Goal: Information Seeking & Learning: Check status

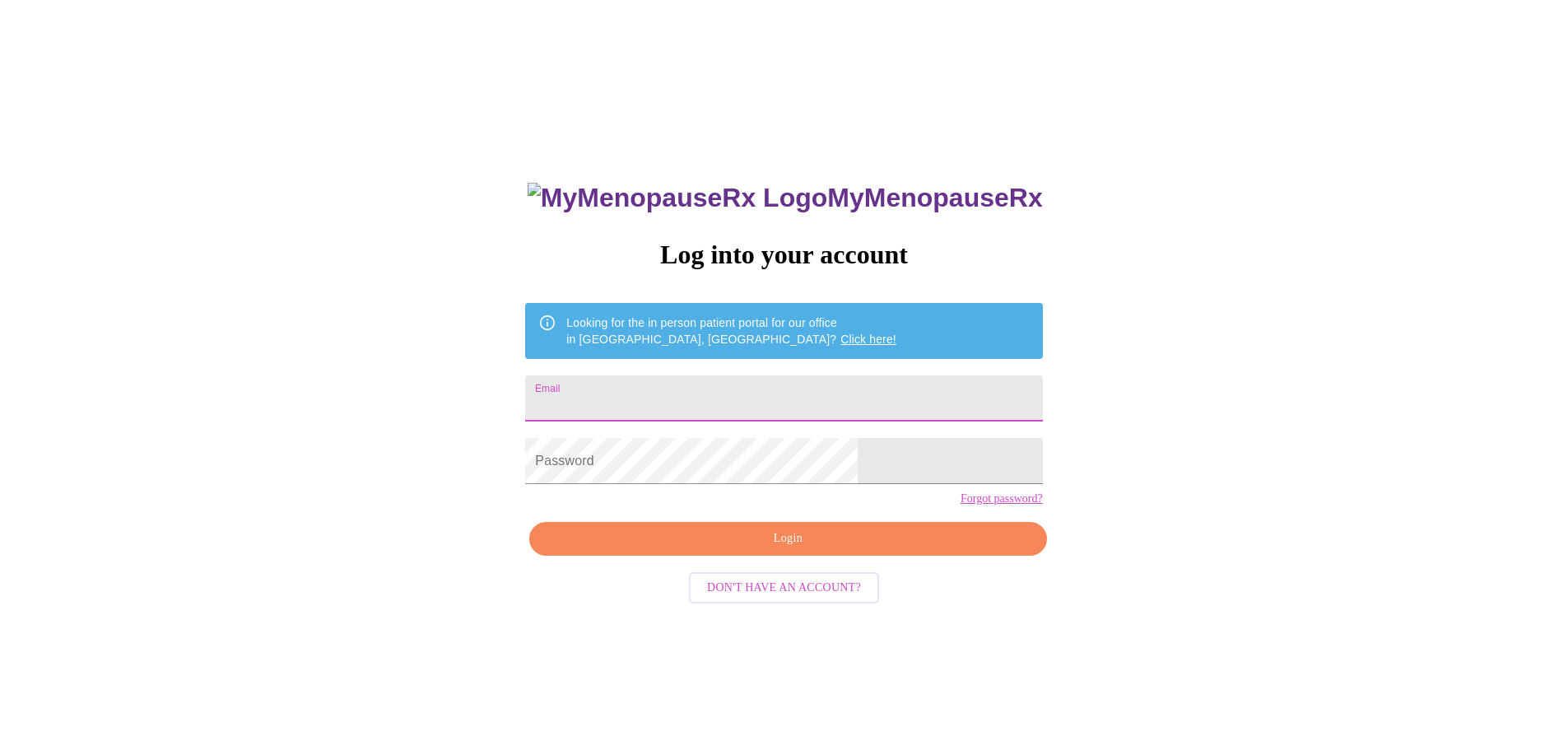
click at [727, 385] on input "Email" at bounding box center [783, 397] width 517 height 46
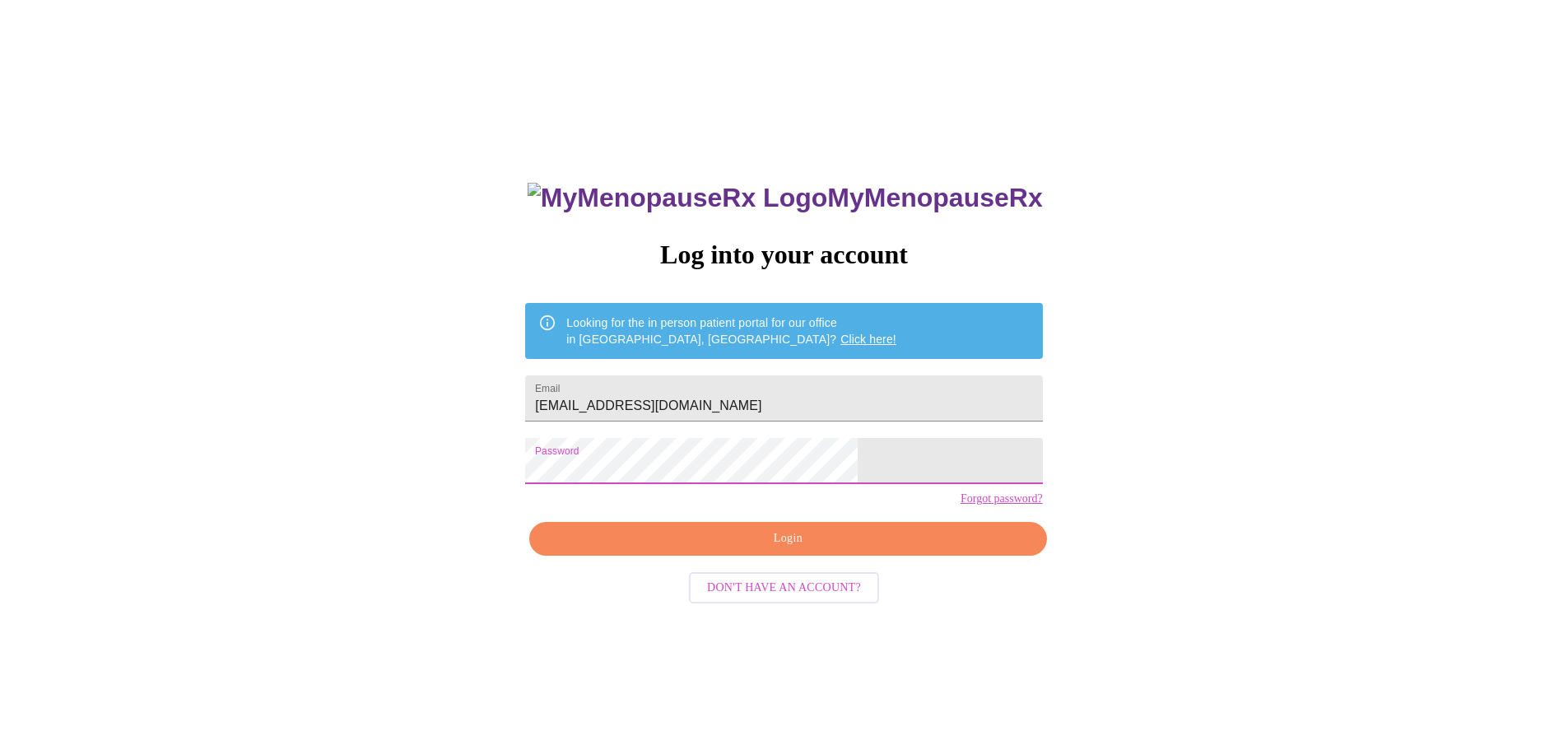
click at [664, 553] on button "Login" at bounding box center [788, 539] width 517 height 34
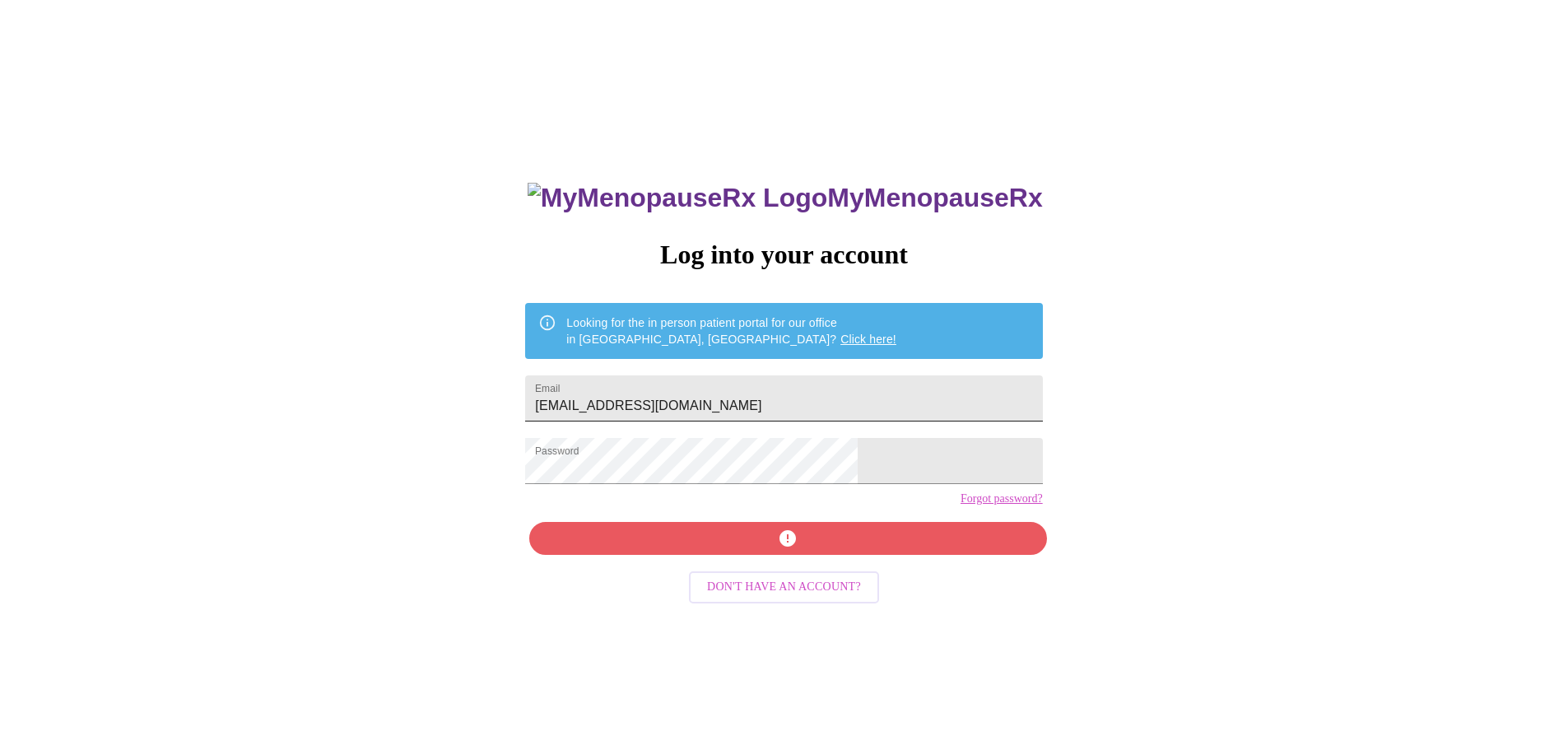
click at [708, 394] on input "raineywestomreland@gmail.com" at bounding box center [783, 397] width 517 height 46
type input "raineywestmoreland@gmail.com"
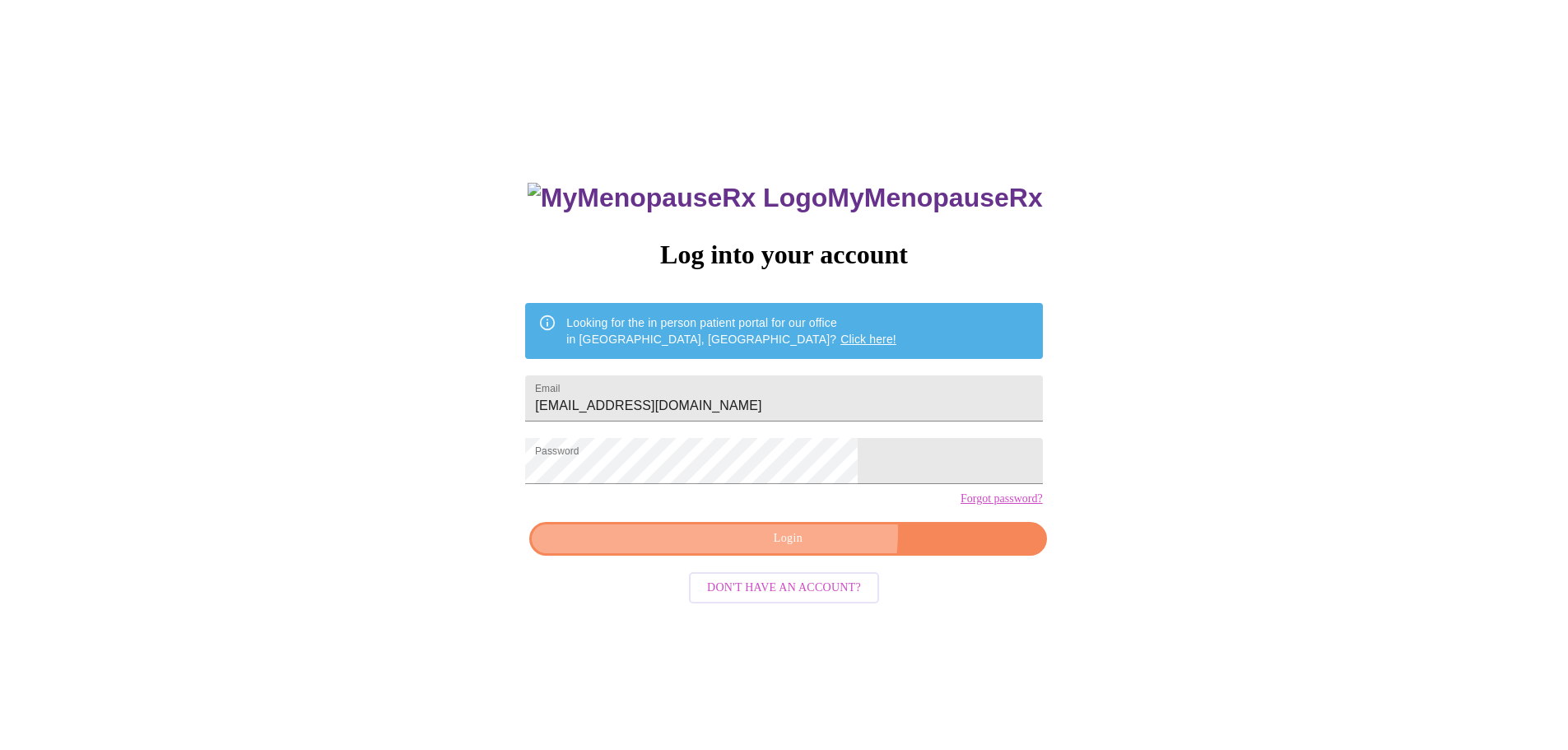
click at [806, 549] on span "Login" at bounding box center [788, 539] width 479 height 21
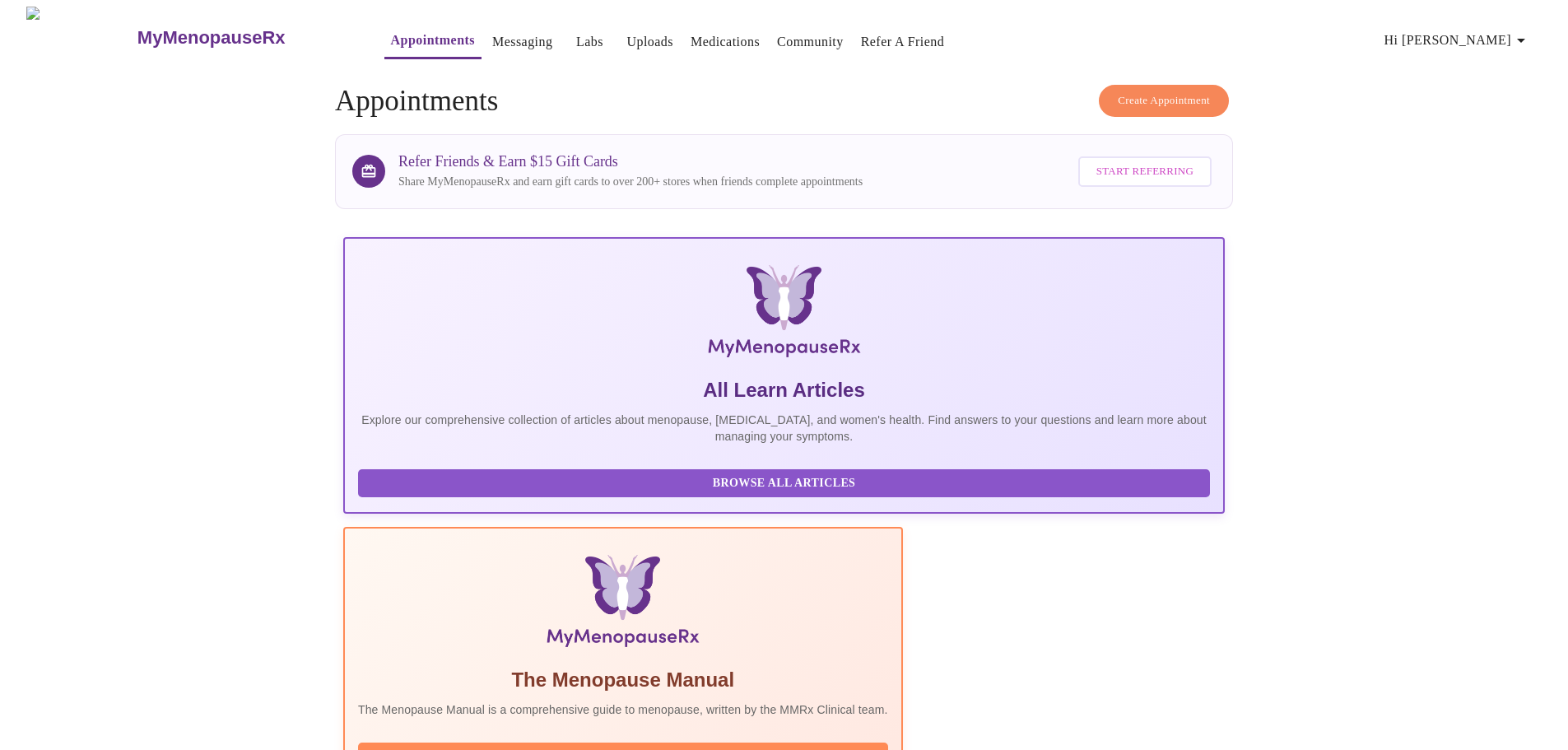
click at [576, 34] on link "Labs" at bounding box center [590, 42] width 27 height 23
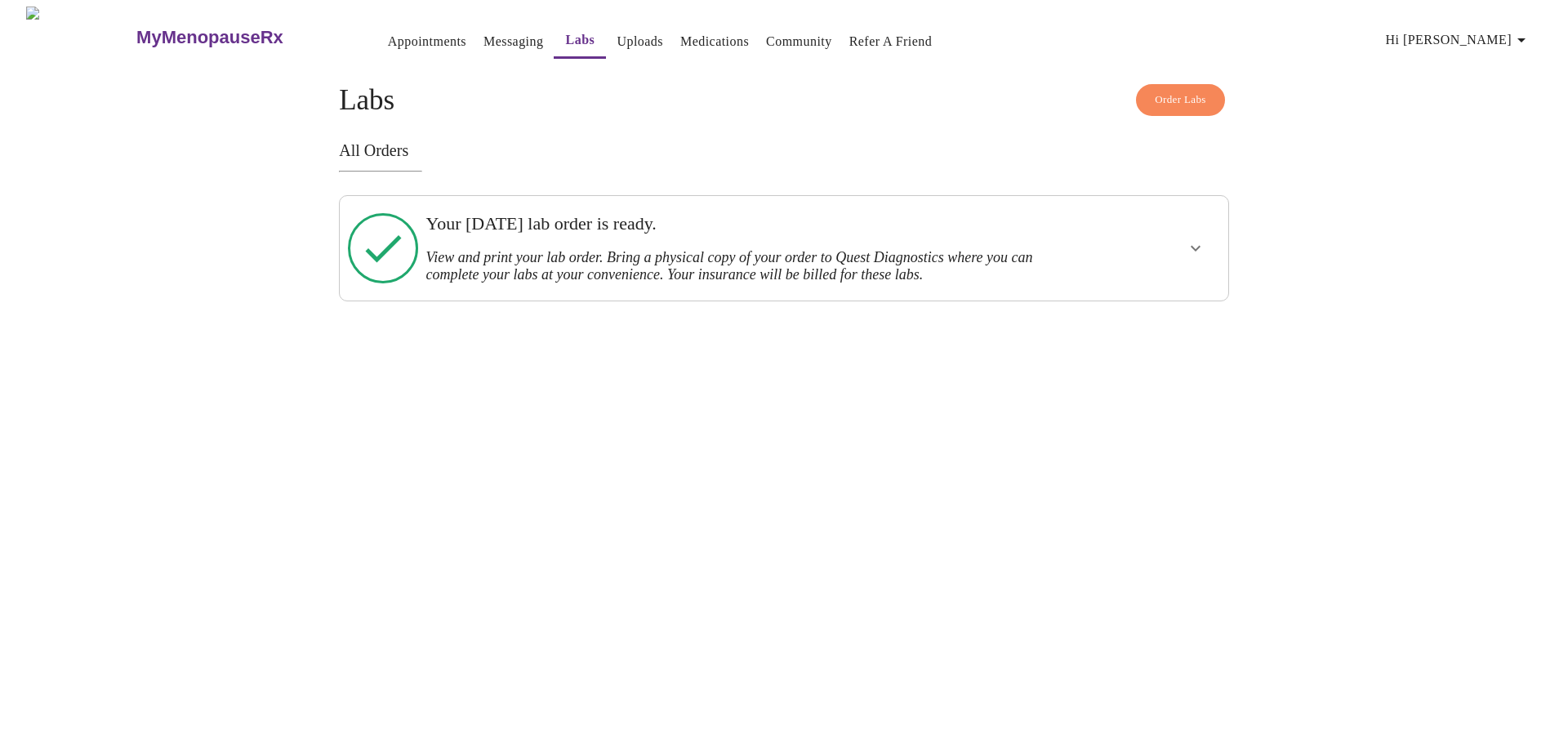
click at [1159, 238] on div at bounding box center [1149, 248] width 146 height 92
click at [1187, 245] on icon "show more" at bounding box center [1195, 248] width 20 height 20
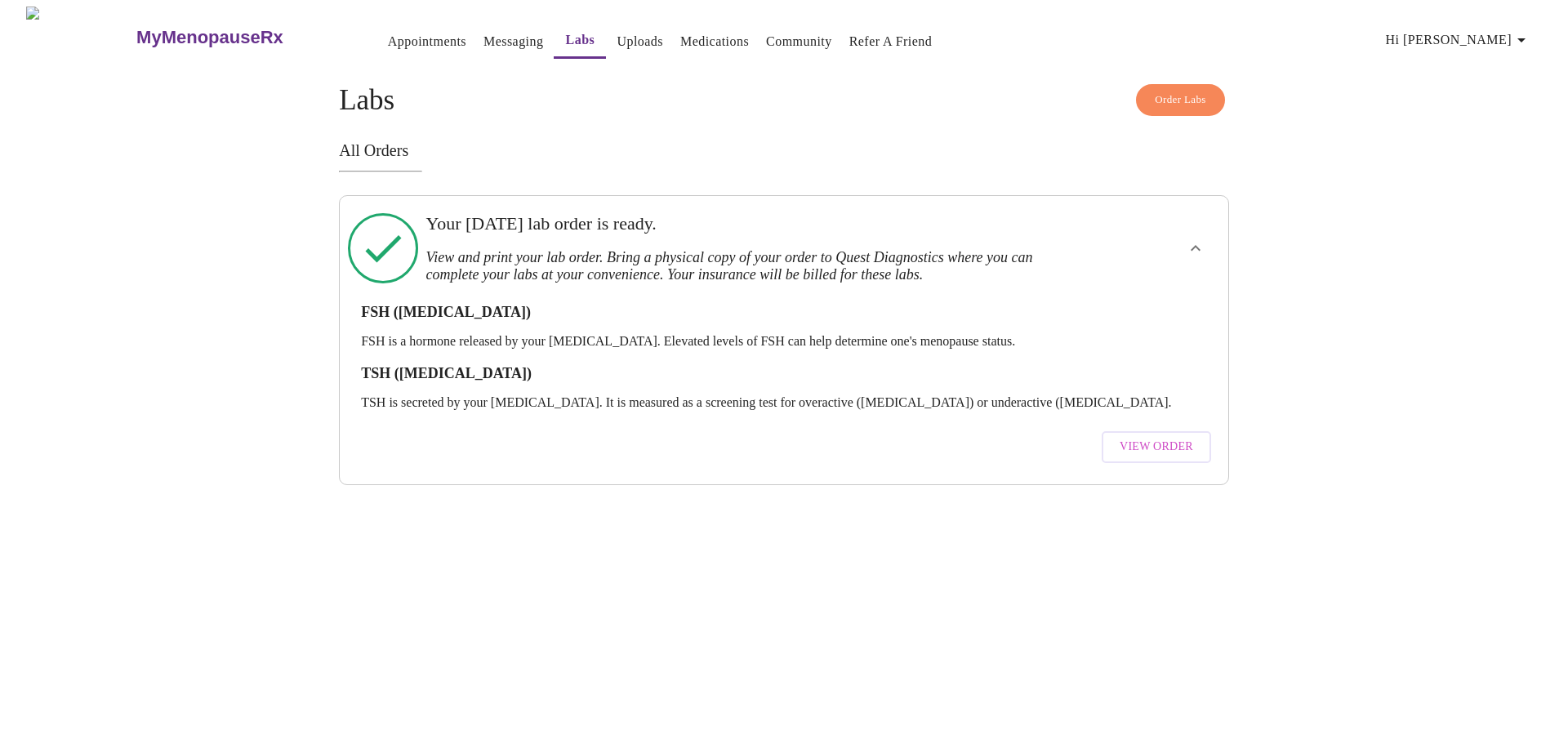
click at [1155, 437] on span "View Order" at bounding box center [1156, 447] width 73 height 21
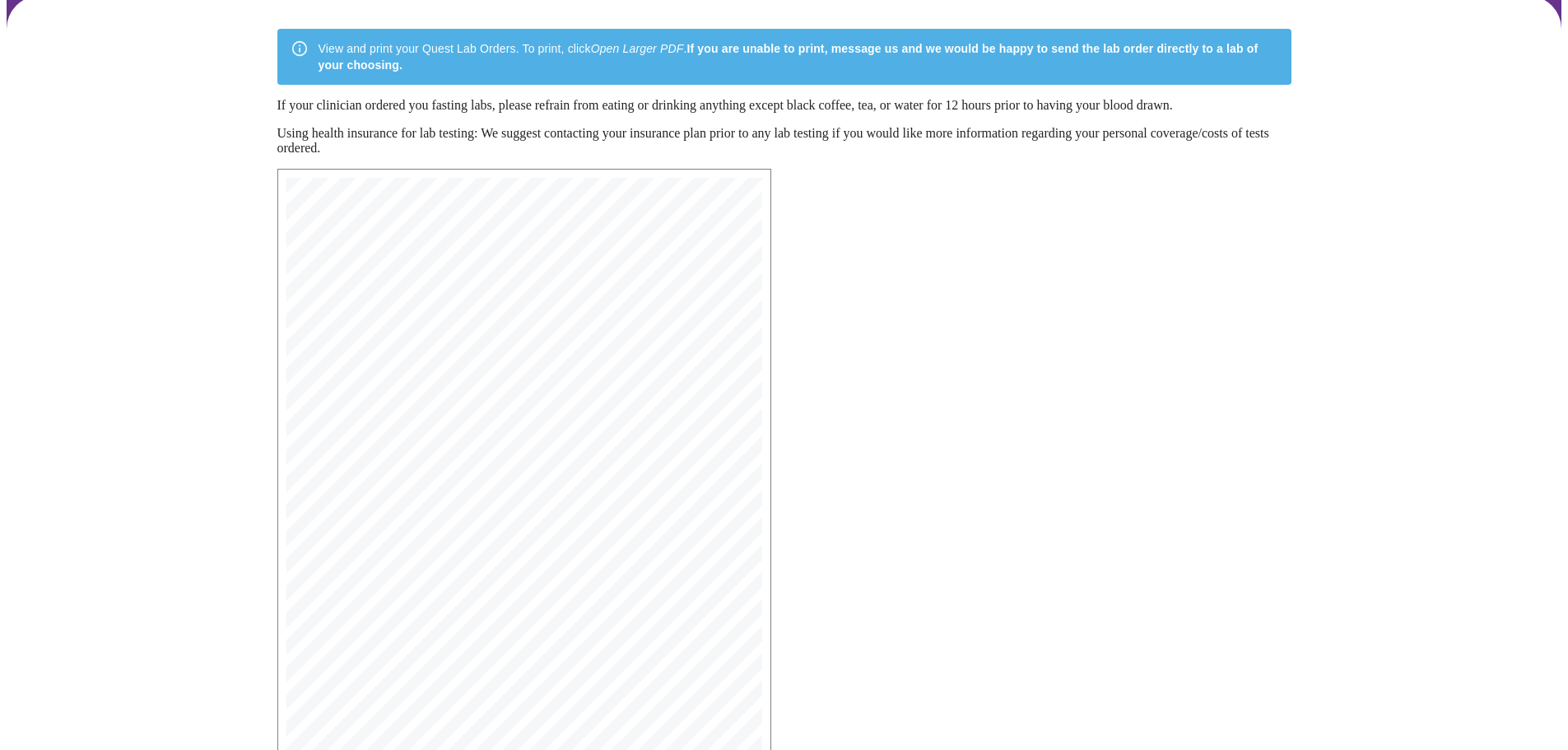
scroll to position [263, 0]
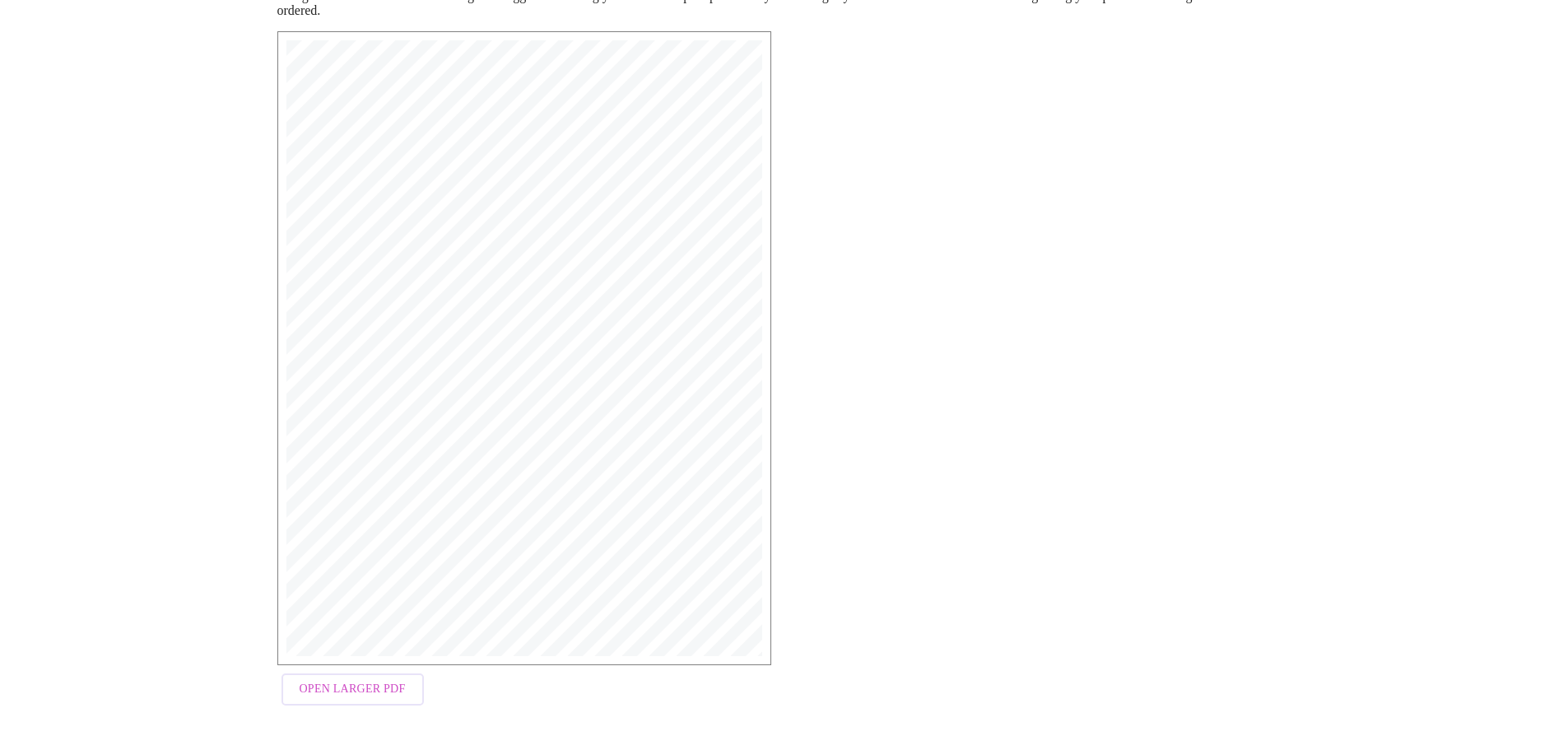
click at [316, 688] on span "Open Larger PDF" at bounding box center [352, 689] width 106 height 21
